Goal: Find specific page/section: Find specific page/section

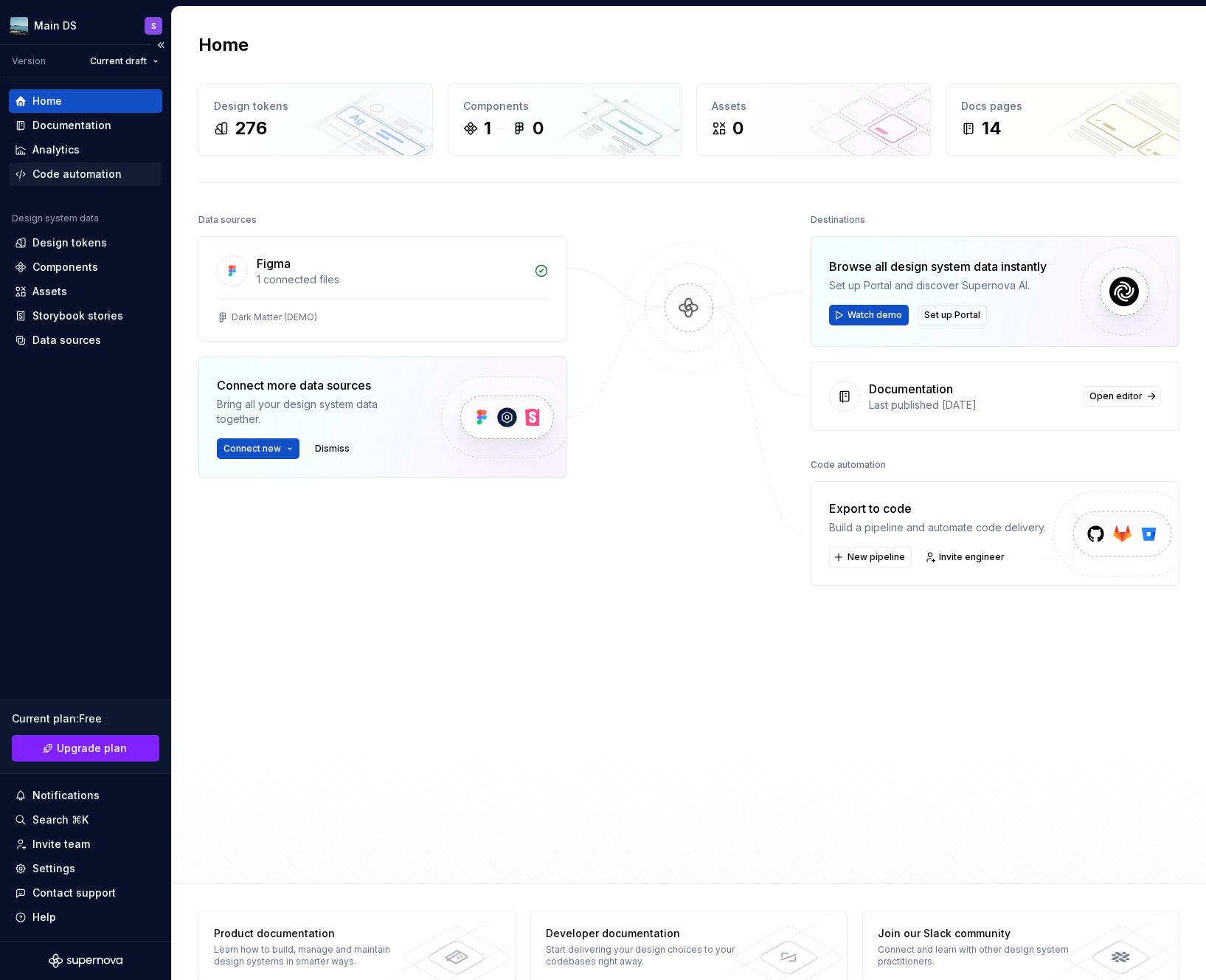
click at [94, 185] on div "Code automation" at bounding box center [85, 174] width 153 height 24
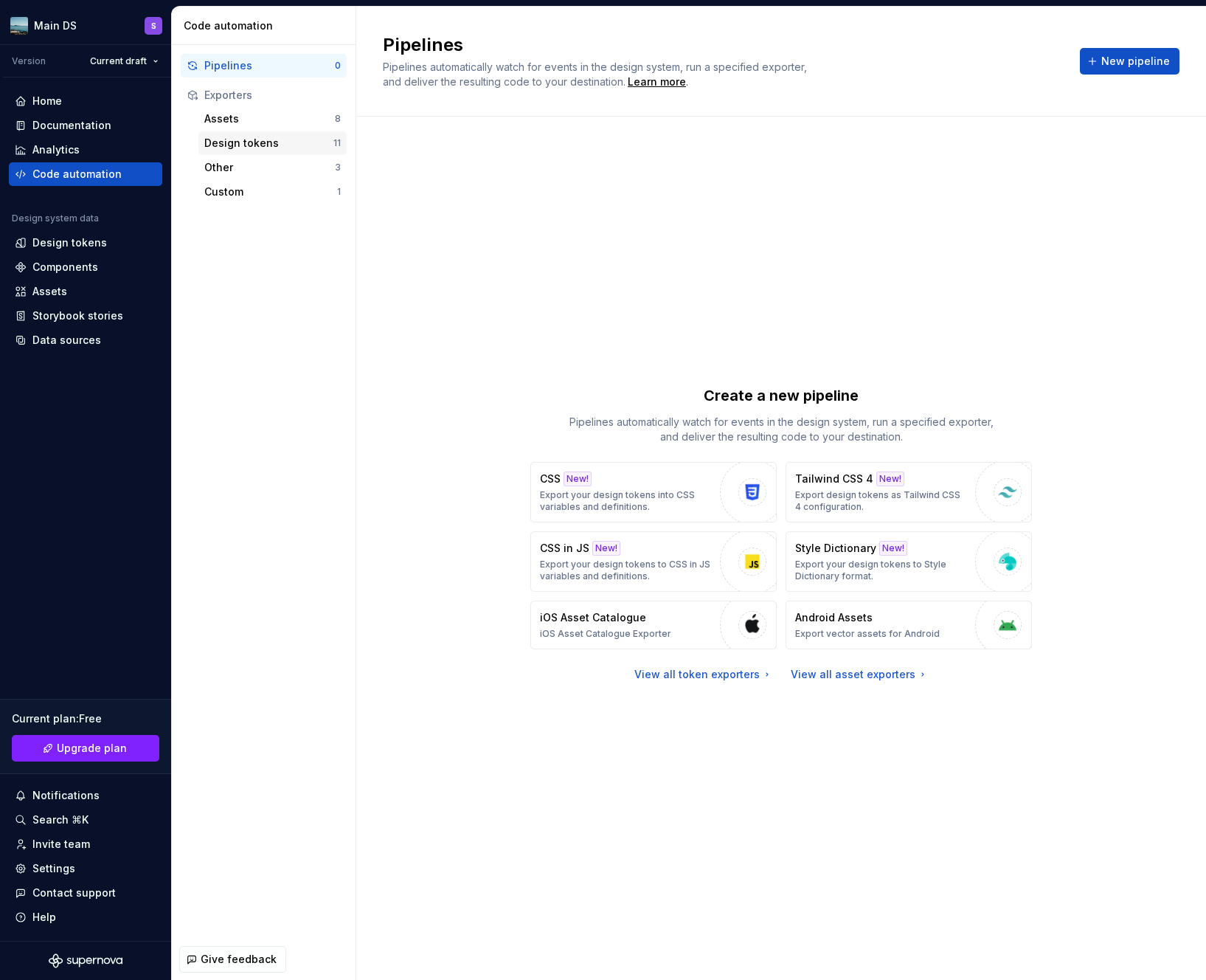
click at [288, 145] on div "Design tokens" at bounding box center [269, 143] width 129 height 14
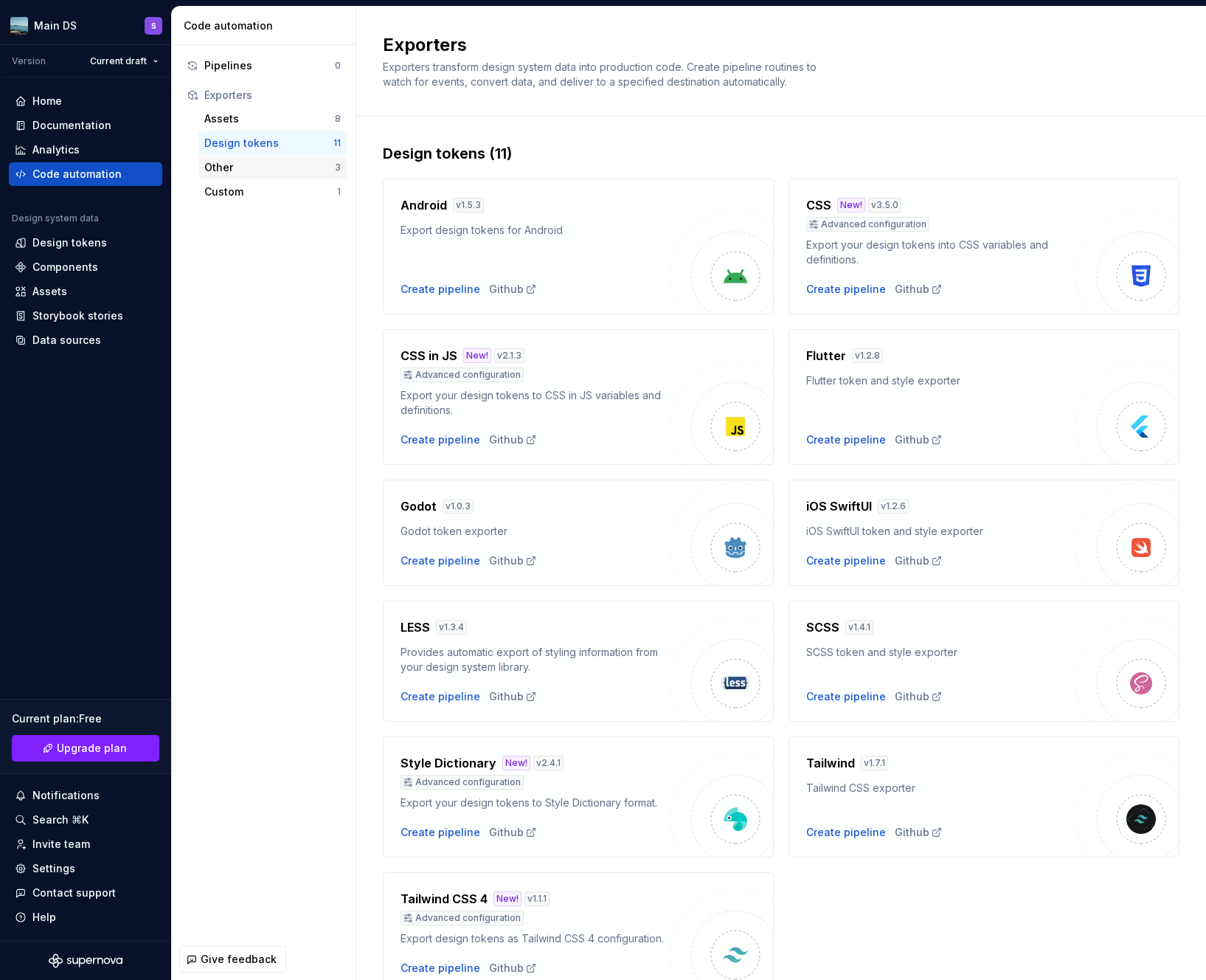
click at [281, 169] on div "Other" at bounding box center [269, 167] width 130 height 14
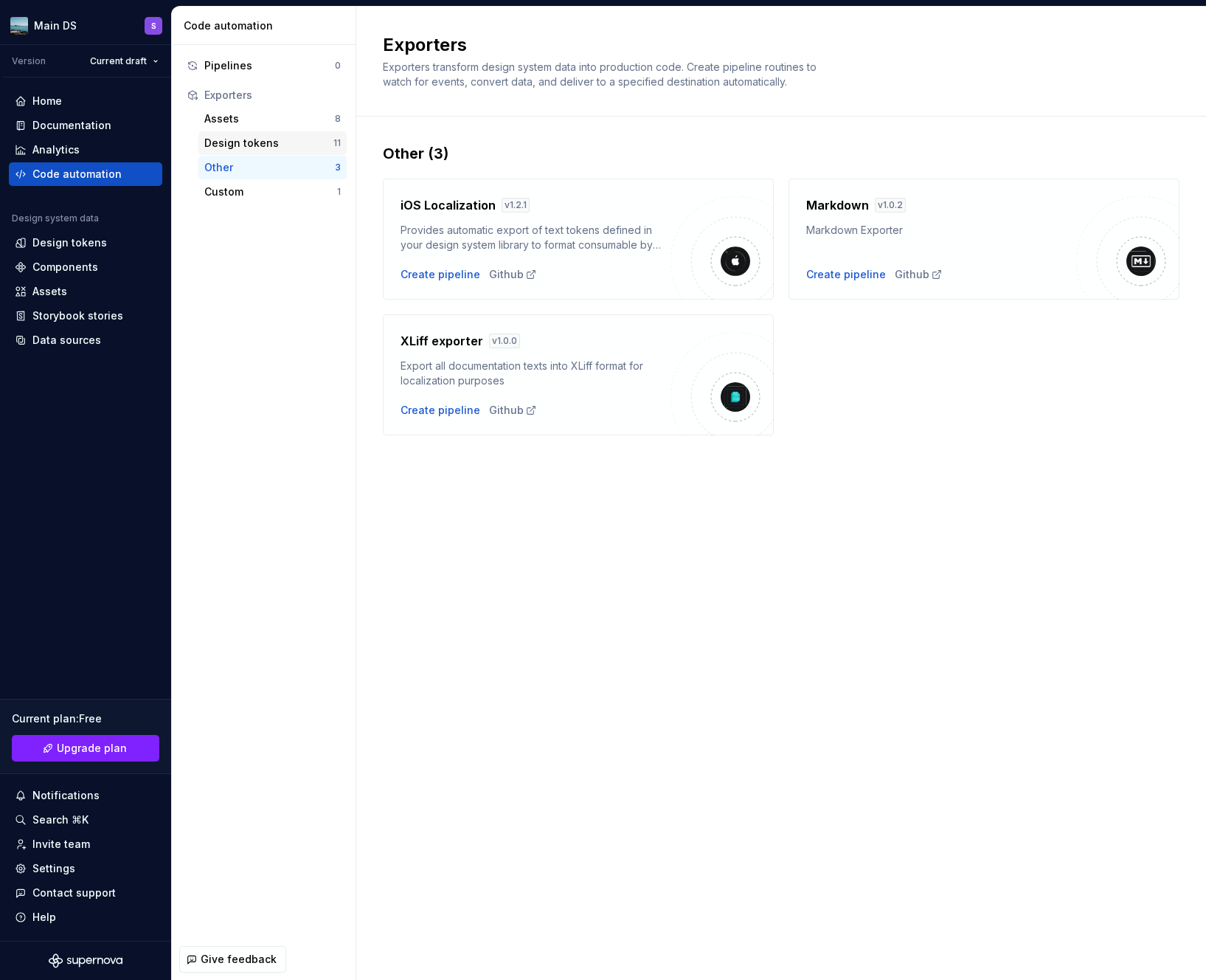
click at [275, 153] on div "Design tokens 11" at bounding box center [272, 143] width 149 height 24
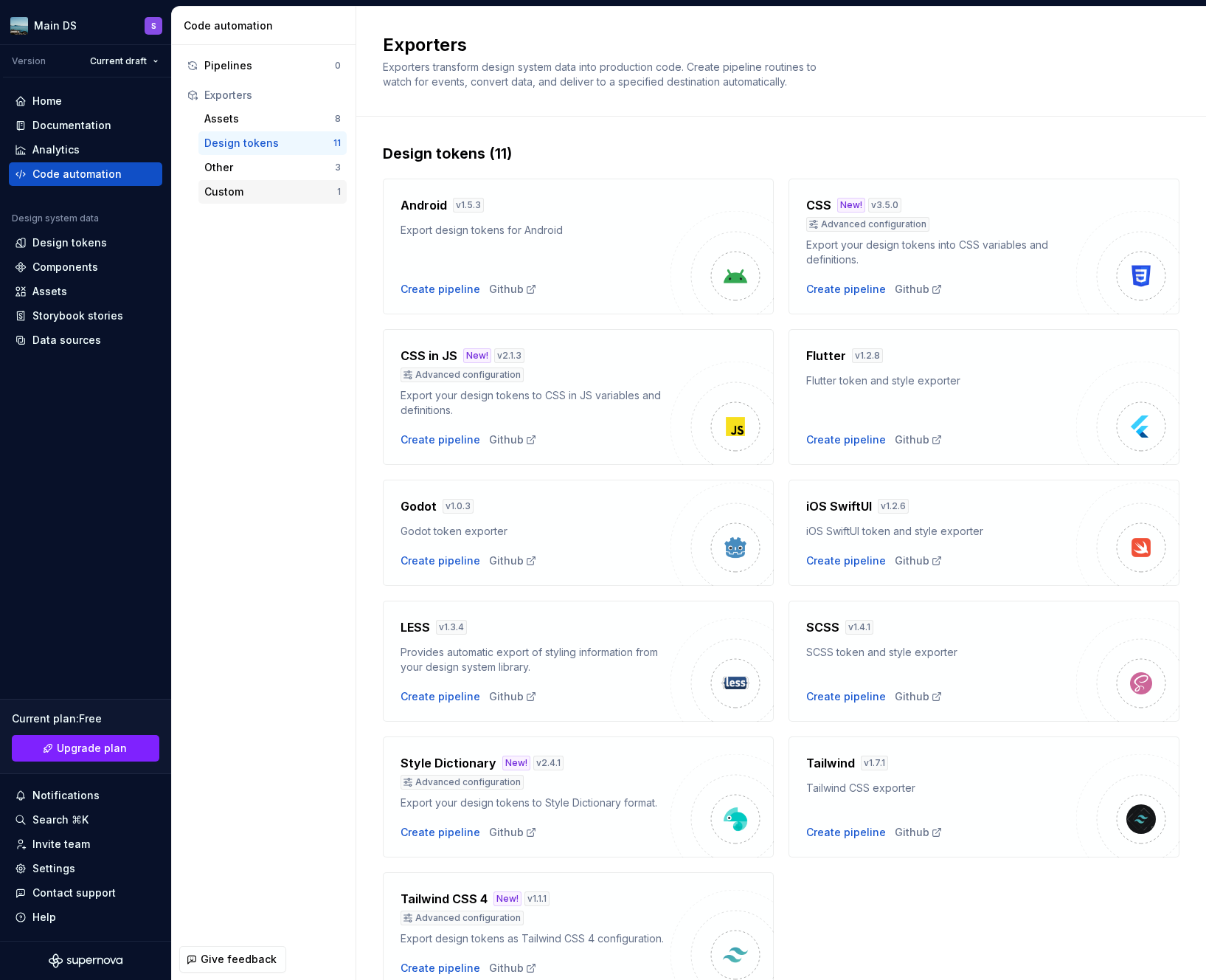
click at [231, 183] on div "Custom 1" at bounding box center [272, 192] width 149 height 24
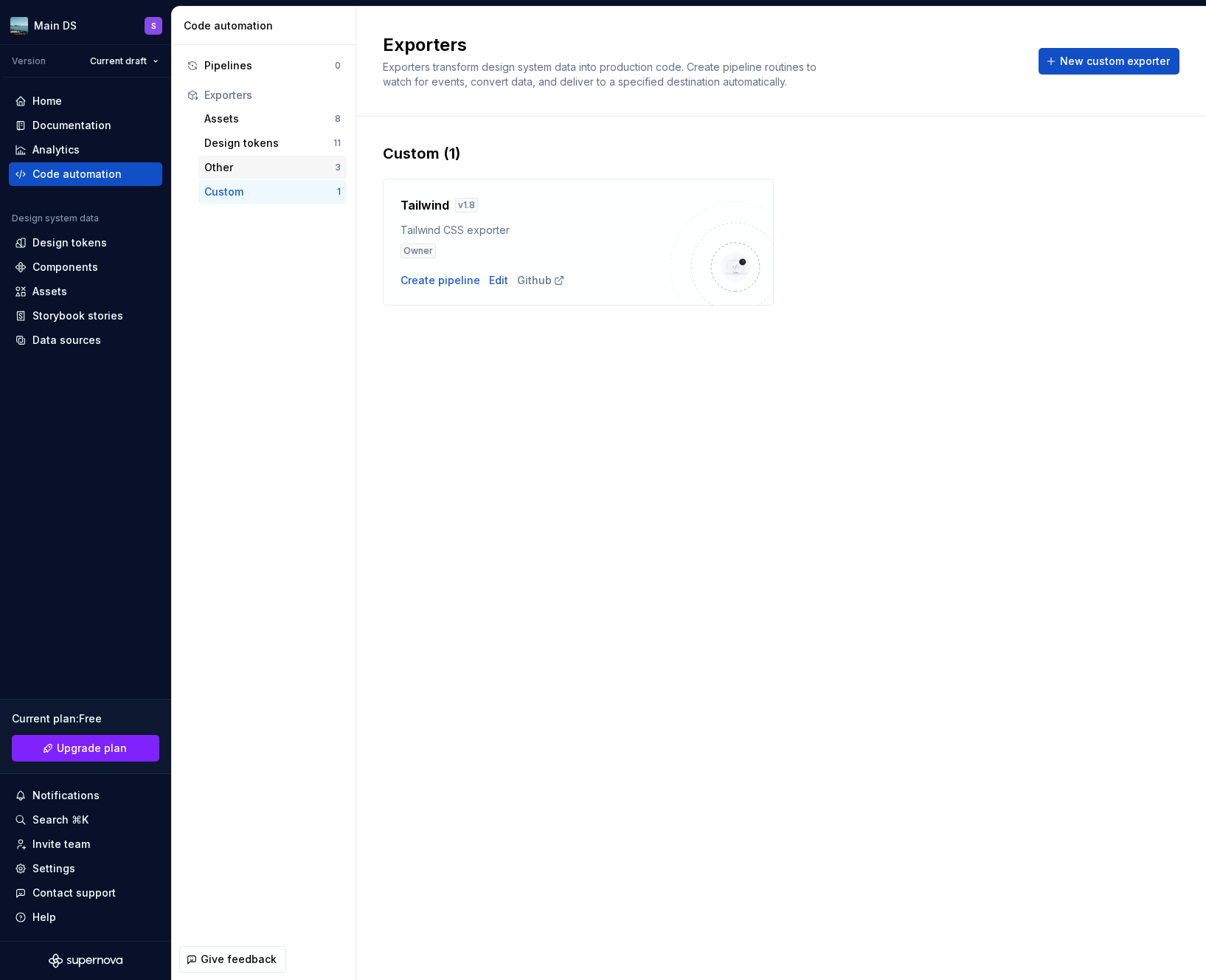
click at [284, 173] on div "Other" at bounding box center [269, 167] width 130 height 14
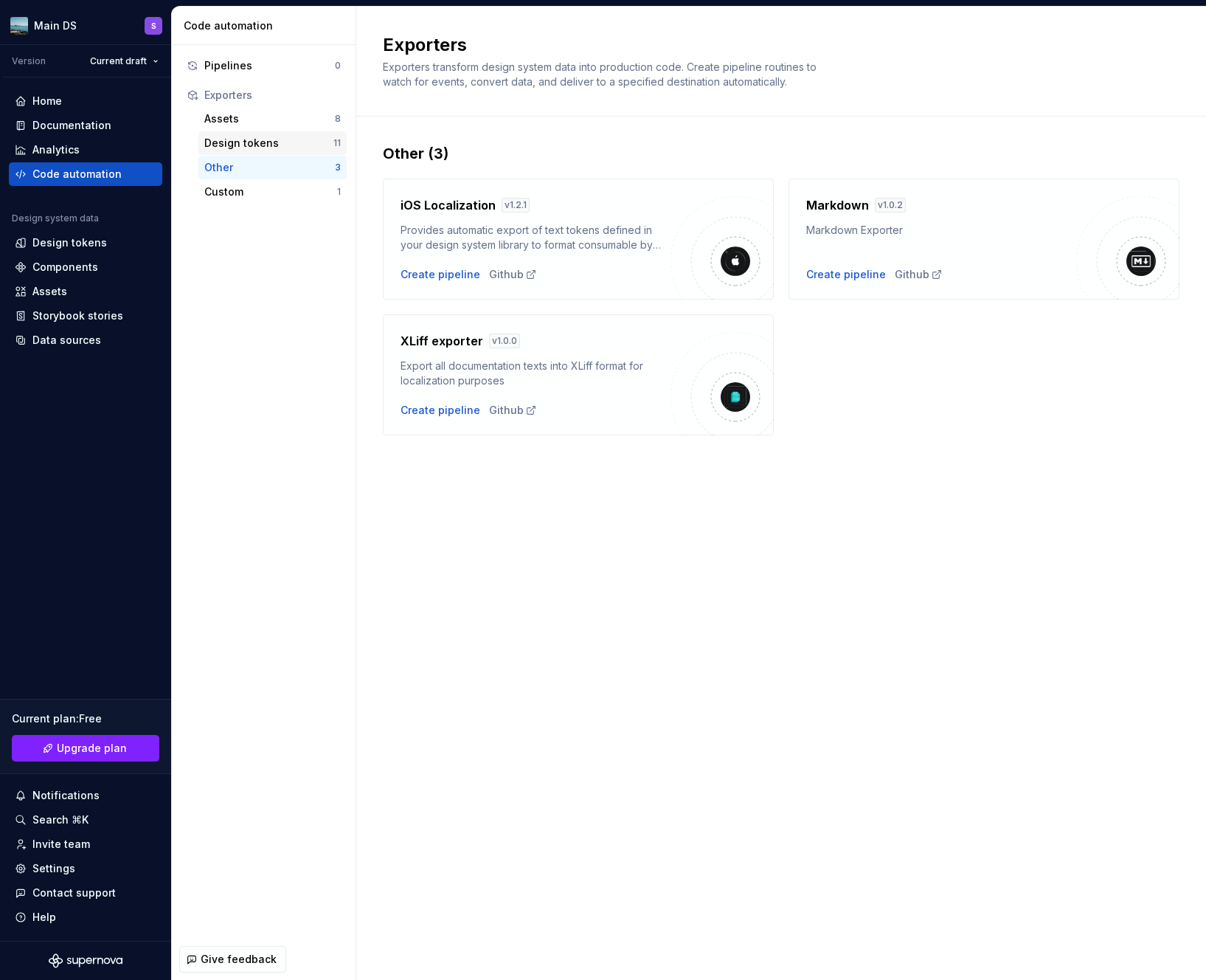
click at [285, 154] on div "Design tokens 11" at bounding box center [272, 143] width 149 height 24
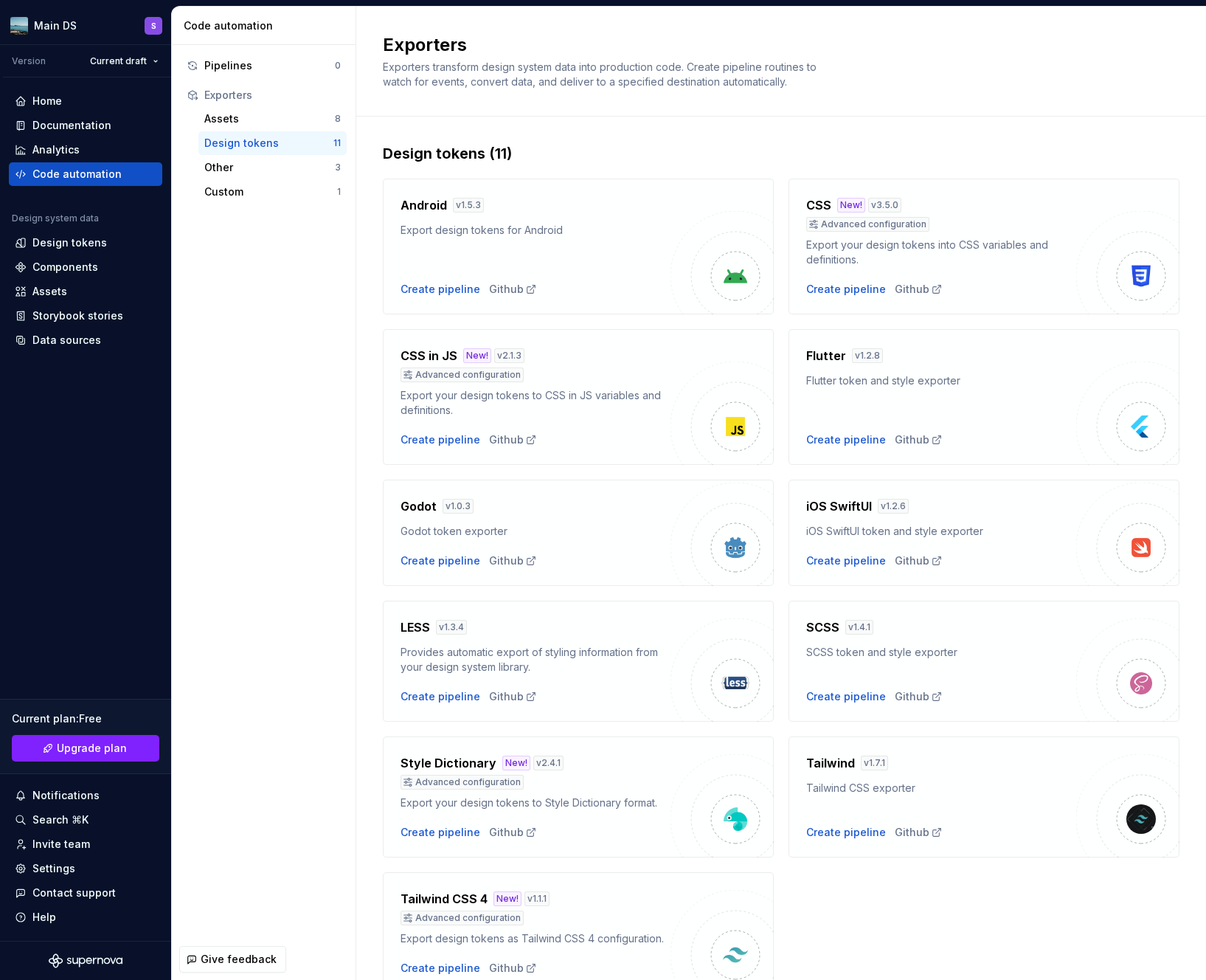
scroll to position [54, 0]
